Goal: Answer question/provide support: Share knowledge or assist other users

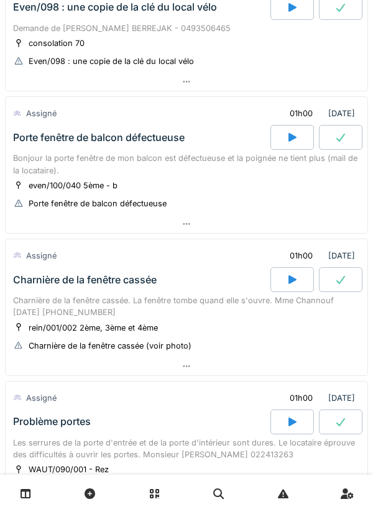
scroll to position [271, 0]
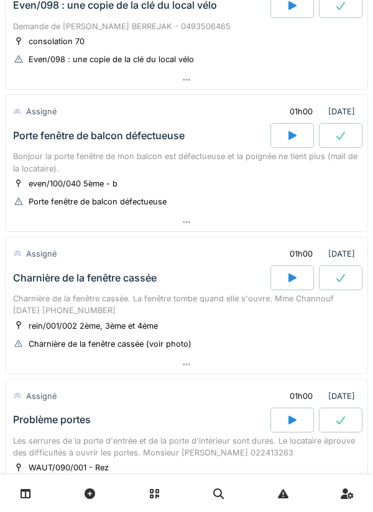
click at [123, 330] on div "rein/001/002 2ème, 3ème et 4ème" at bounding box center [93, 326] width 129 height 12
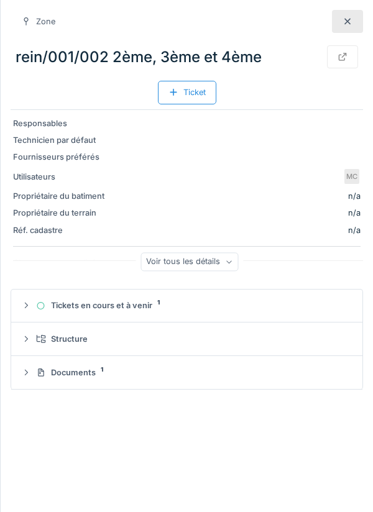
click at [357, 28] on div at bounding box center [347, 21] width 31 height 23
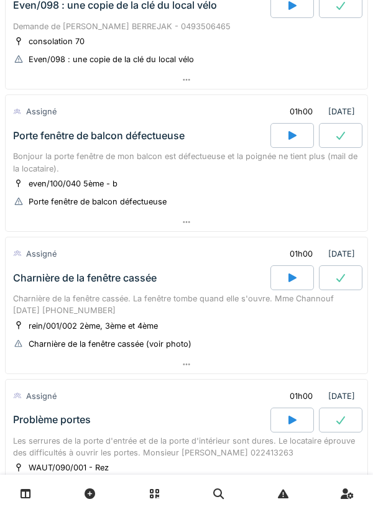
click at [230, 301] on div "Charnière de la fenêtre cassée. La fenêtre tombe quand elle s'ouvre. Mme Channo…" at bounding box center [186, 304] width 346 height 24
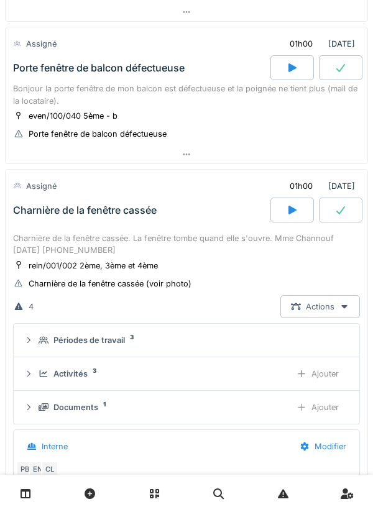
scroll to position [351, 0]
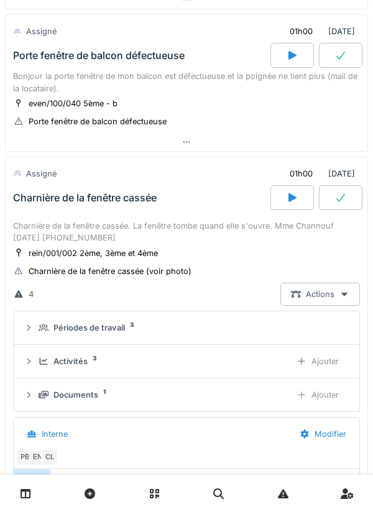
click at [220, 233] on div "Charnière de la fenêtre cassée. La fenêtre tombe quand elle s'ouvre. Mme Channo…" at bounding box center [186, 232] width 346 height 24
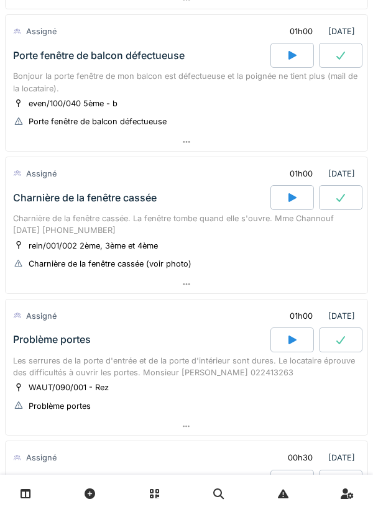
click at [229, 222] on div "Charnière de la fenêtre cassée. La fenêtre tombe quand elle s'ouvre. Mme Channo…" at bounding box center [186, 224] width 346 height 24
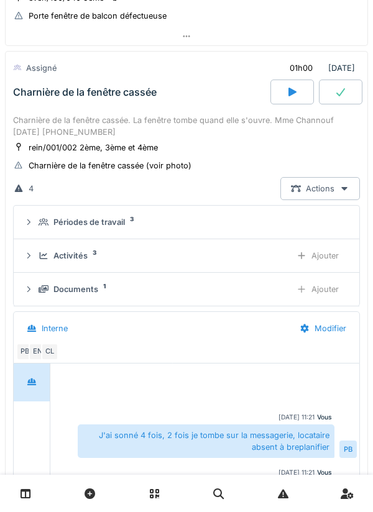
scroll to position [458, 0]
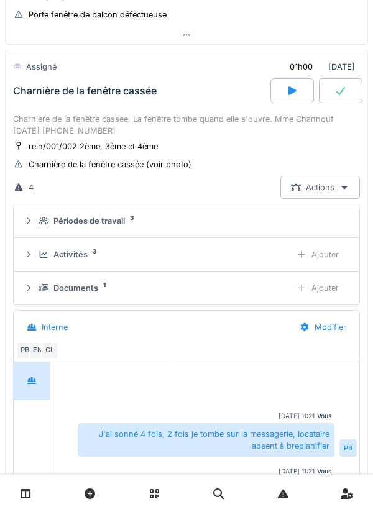
click at [245, 286] on div "Documents 1" at bounding box center [159, 288] width 242 height 12
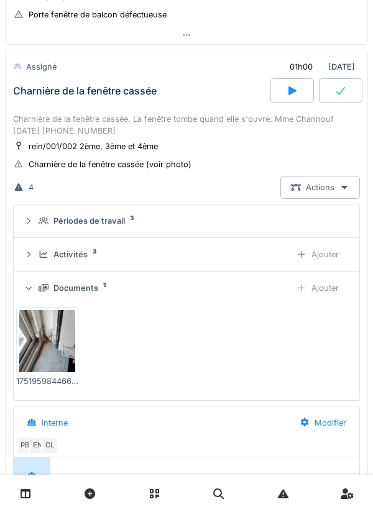
click at [37, 344] on img at bounding box center [47, 341] width 56 height 62
click at [119, 119] on div "Charnière de la fenêtre cassée. La fenêtre tombe quand elle s'ouvre. Mme Channo…" at bounding box center [186, 125] width 346 height 24
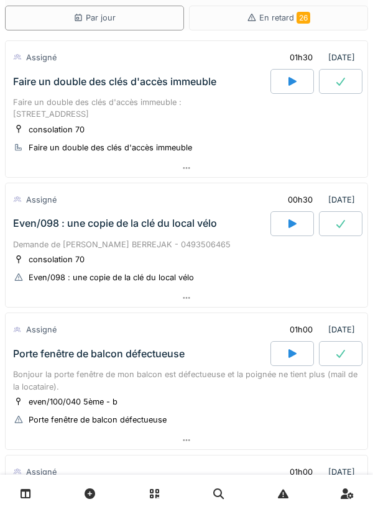
scroll to position [0, 0]
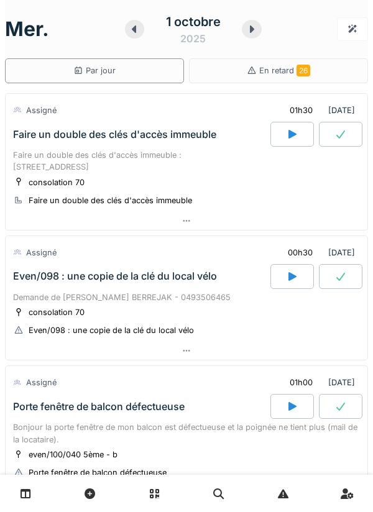
click at [142, 166] on div "Faire un double des clés d'accès immeuble : [STREET_ADDRESS]" at bounding box center [186, 161] width 346 height 24
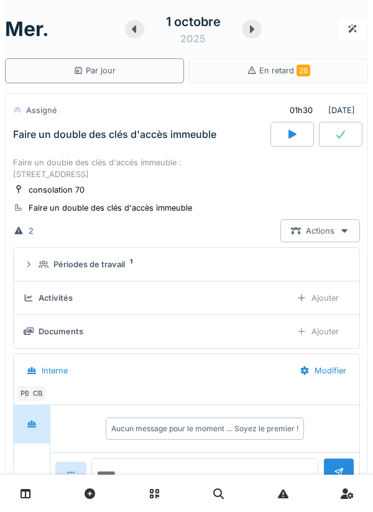
scroll to position [43, 0]
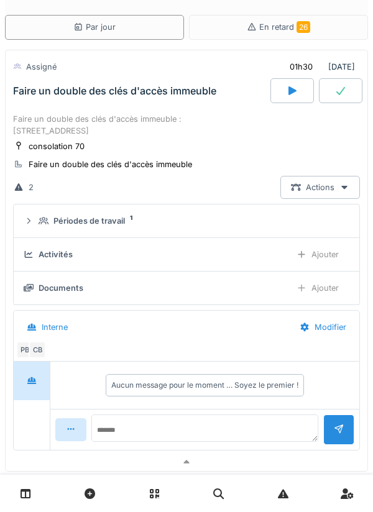
click at [39, 345] on div "CB" at bounding box center [37, 349] width 17 height 17
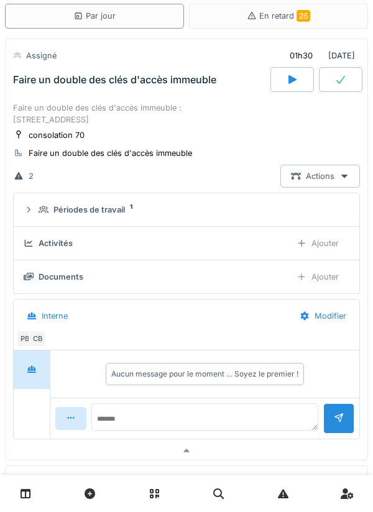
click at [189, 89] on div "Faire un double des clés d'accès immeuble" at bounding box center [141, 79] width 260 height 25
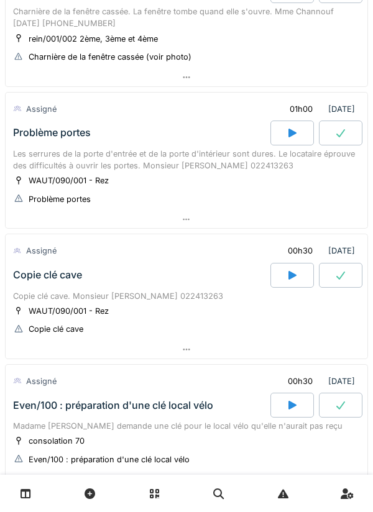
scroll to position [559, 0]
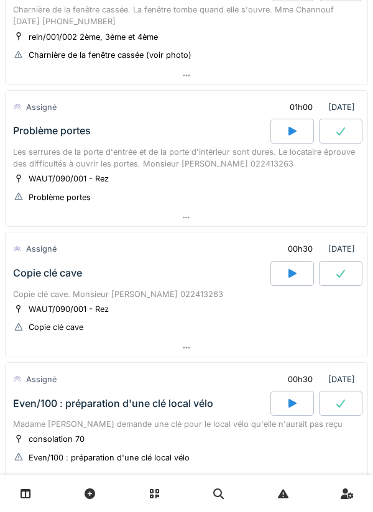
click at [167, 179] on div "WAUT/090/001 - Rez Problème portes" at bounding box center [186, 187] width 346 height 31
click at [169, 306] on div "WAUT/090/001 - Rez Copie clé cave" at bounding box center [186, 317] width 346 height 31
click at [155, 295] on div "Copie clé cave. Monsieur [PERSON_NAME] 022413263" at bounding box center [186, 294] width 346 height 12
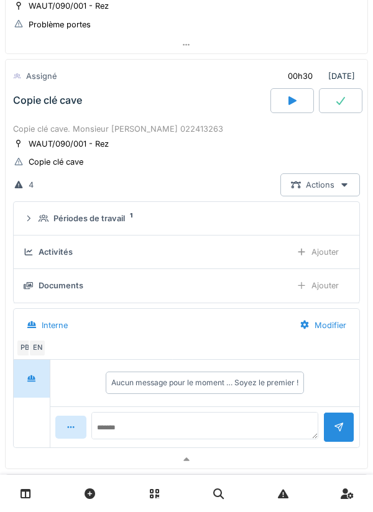
scroll to position [741, 0]
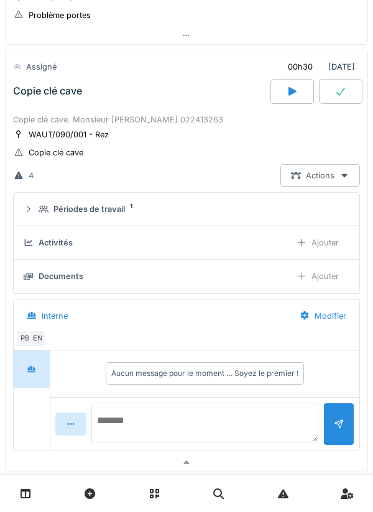
click at [193, 423] on textarea at bounding box center [204, 422] width 227 height 40
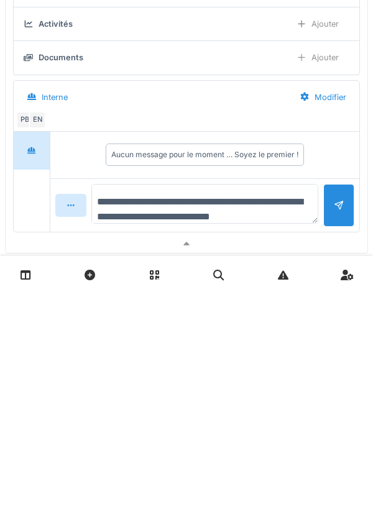
type textarea "**********"
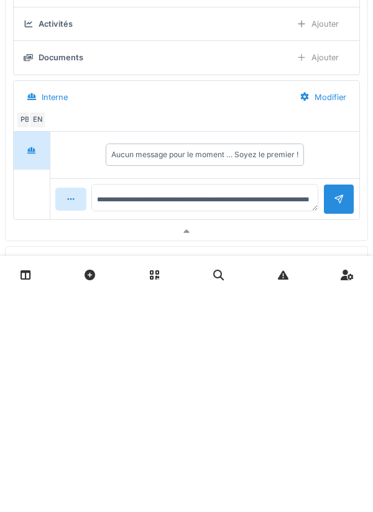
click at [335, 423] on div at bounding box center [338, 418] width 10 height 12
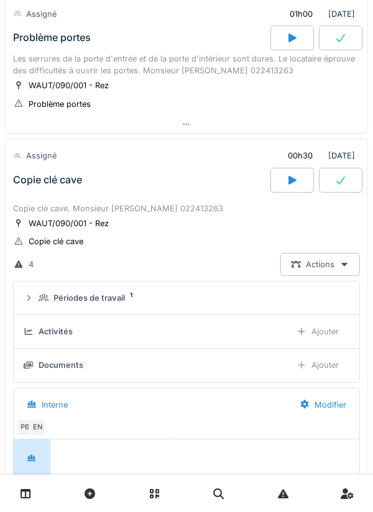
scroll to position [653, 0]
click at [46, 189] on div "Copie clé cave" at bounding box center [141, 180] width 260 height 25
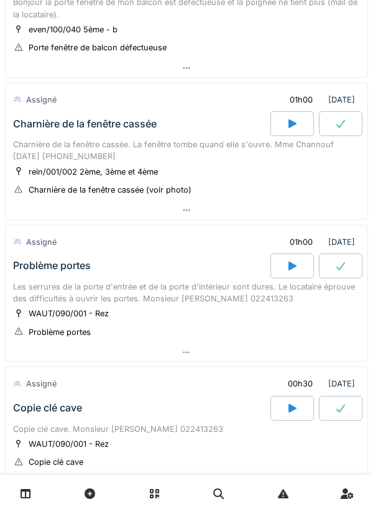
scroll to position [420, 0]
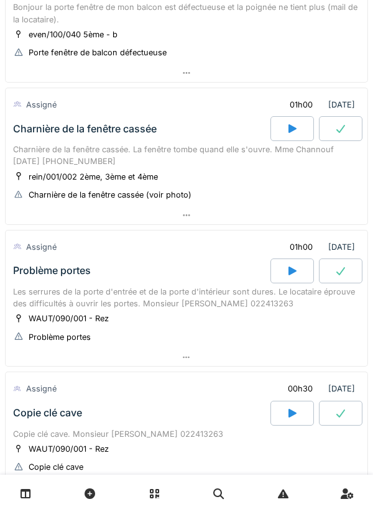
click at [217, 156] on div "Charnière de la fenêtre cassée. La fenêtre tombe quand elle s'ouvre. Mme Channo…" at bounding box center [186, 155] width 346 height 24
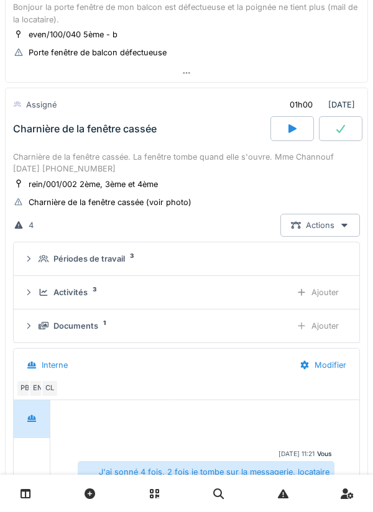
scroll to position [458, 0]
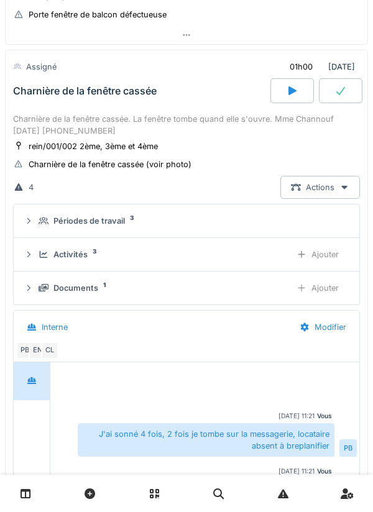
click at [158, 217] on div "Périodes de travail 3" at bounding box center [191, 221] width 306 height 12
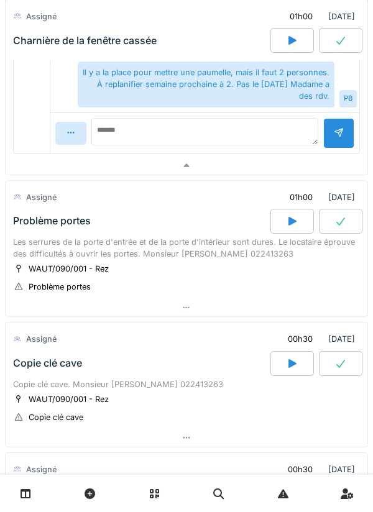
scroll to position [1093, 0]
click at [216, 250] on div "Les serrures de la porte d'entrée et de la porte d'intérieur sont dures. Le loc…" at bounding box center [186, 247] width 346 height 24
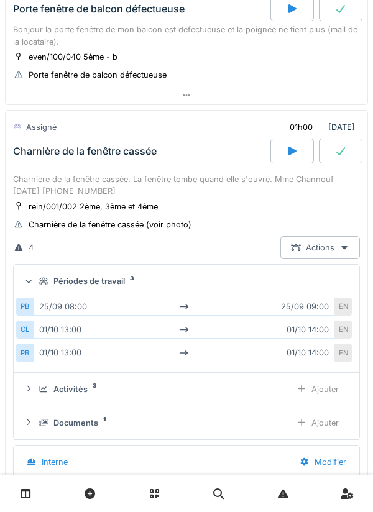
scroll to position [0, 0]
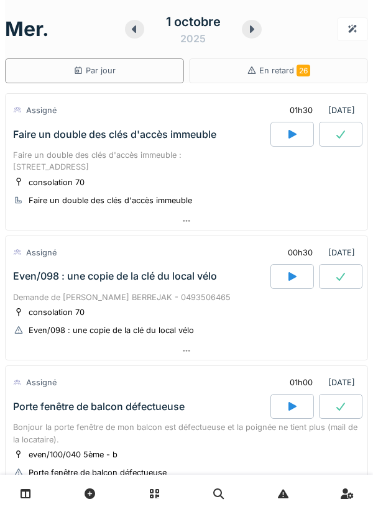
click at [288, 135] on icon at bounding box center [292, 134] width 12 height 10
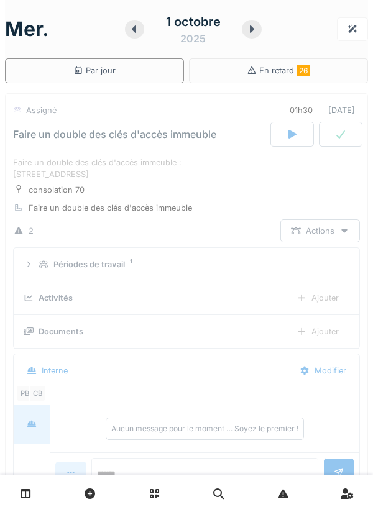
scroll to position [43, 0]
